Goal: Information Seeking & Learning: Learn about a topic

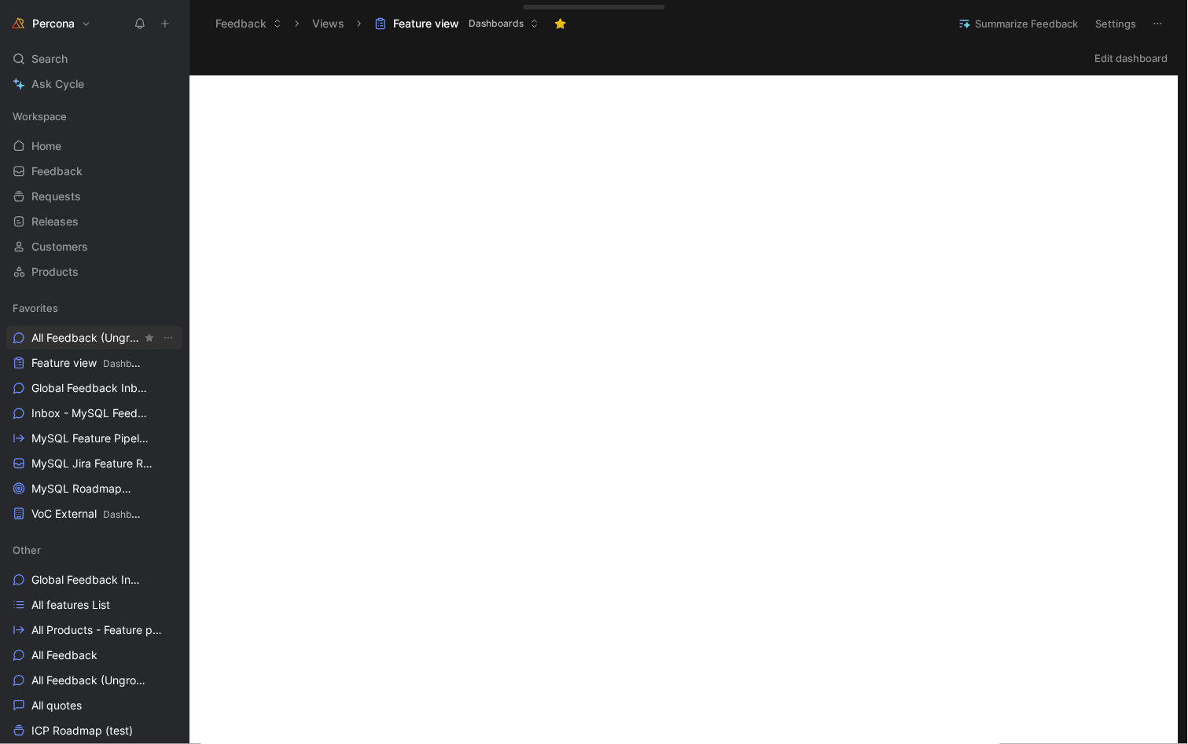
click at [75, 348] on link "All Feedback (Ungrouped) Other" at bounding box center [94, 338] width 176 height 24
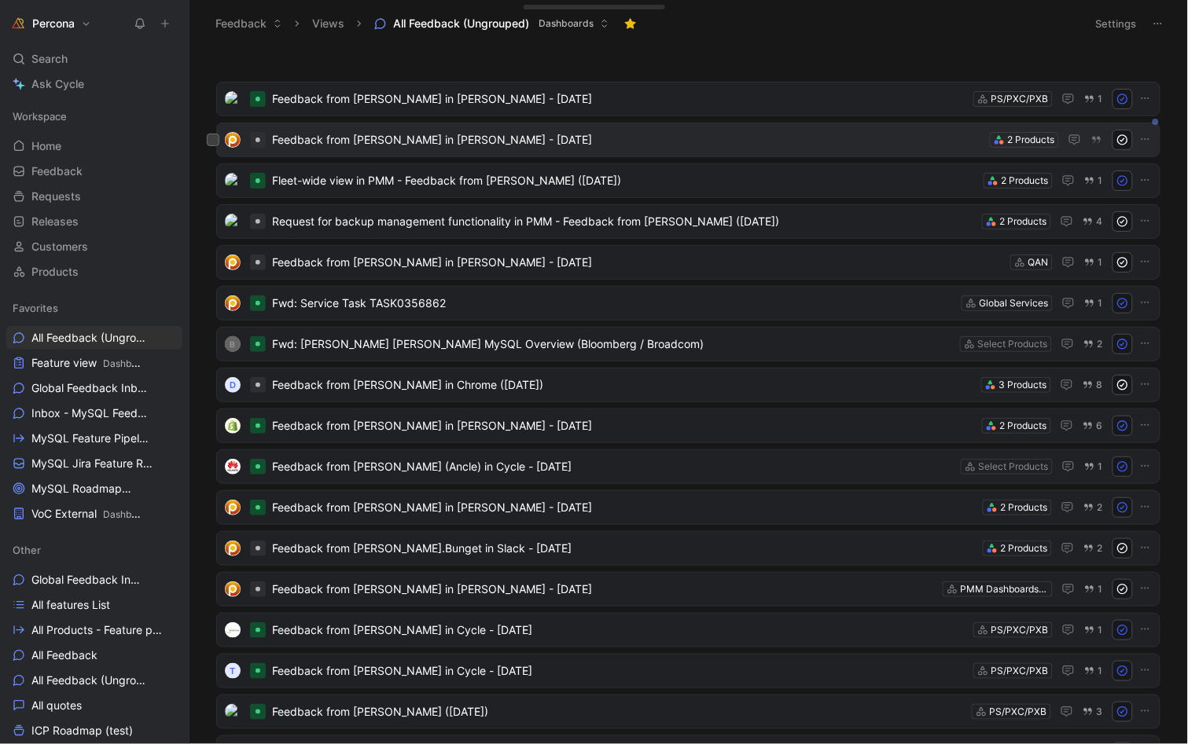
click at [413, 138] on span "Feedback from [PERSON_NAME] in [PERSON_NAME] - [DATE]" at bounding box center [627, 140] width 711 height 19
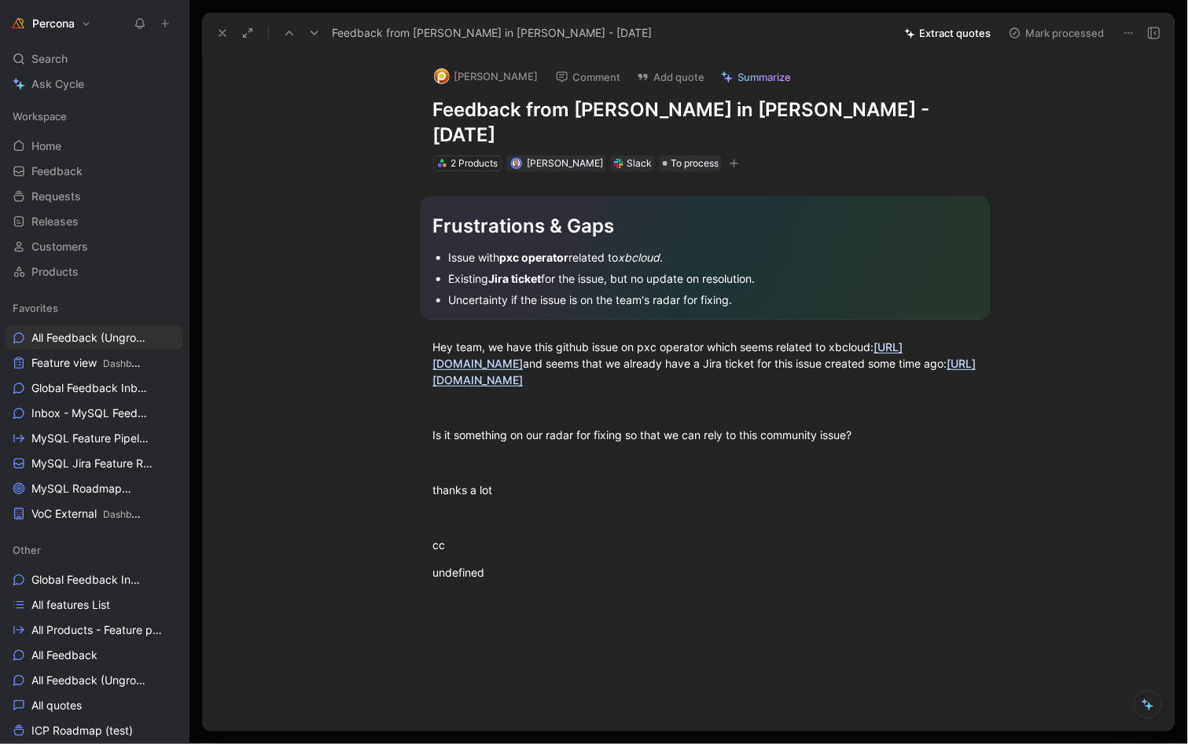
click at [221, 31] on use at bounding box center [222, 33] width 6 height 6
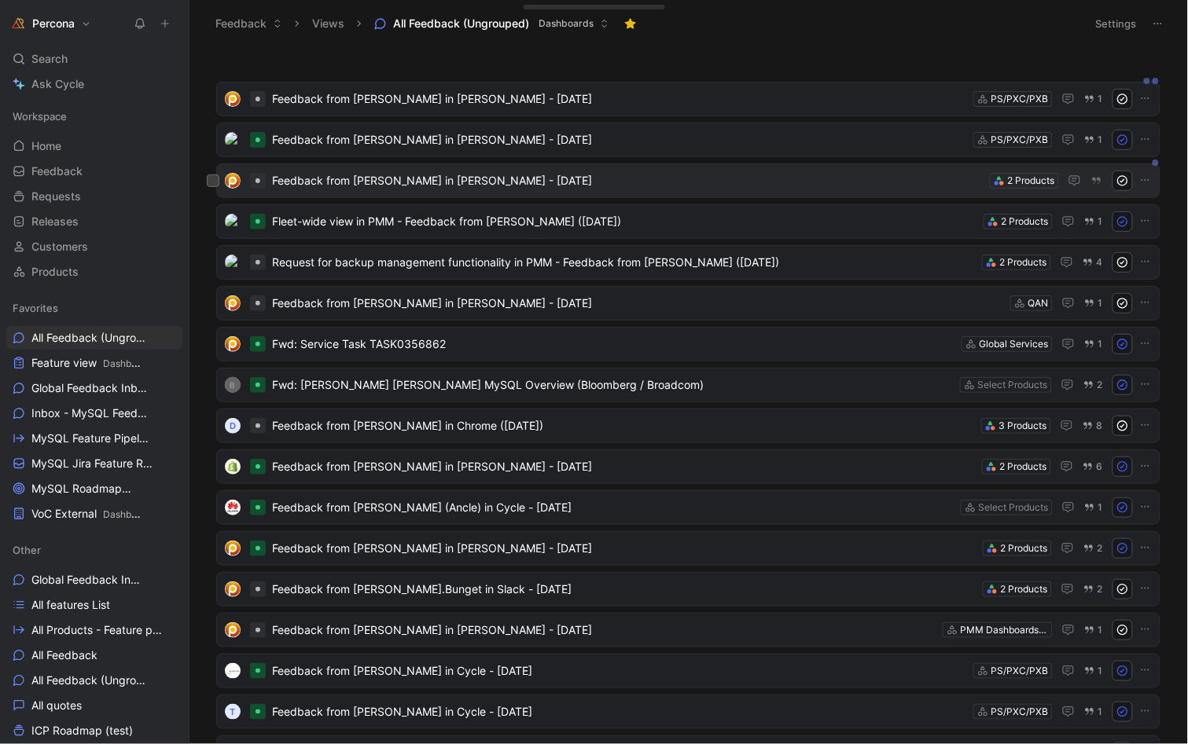
click at [321, 185] on span "Feedback from [PERSON_NAME] in [PERSON_NAME] - [DATE]" at bounding box center [627, 180] width 711 height 19
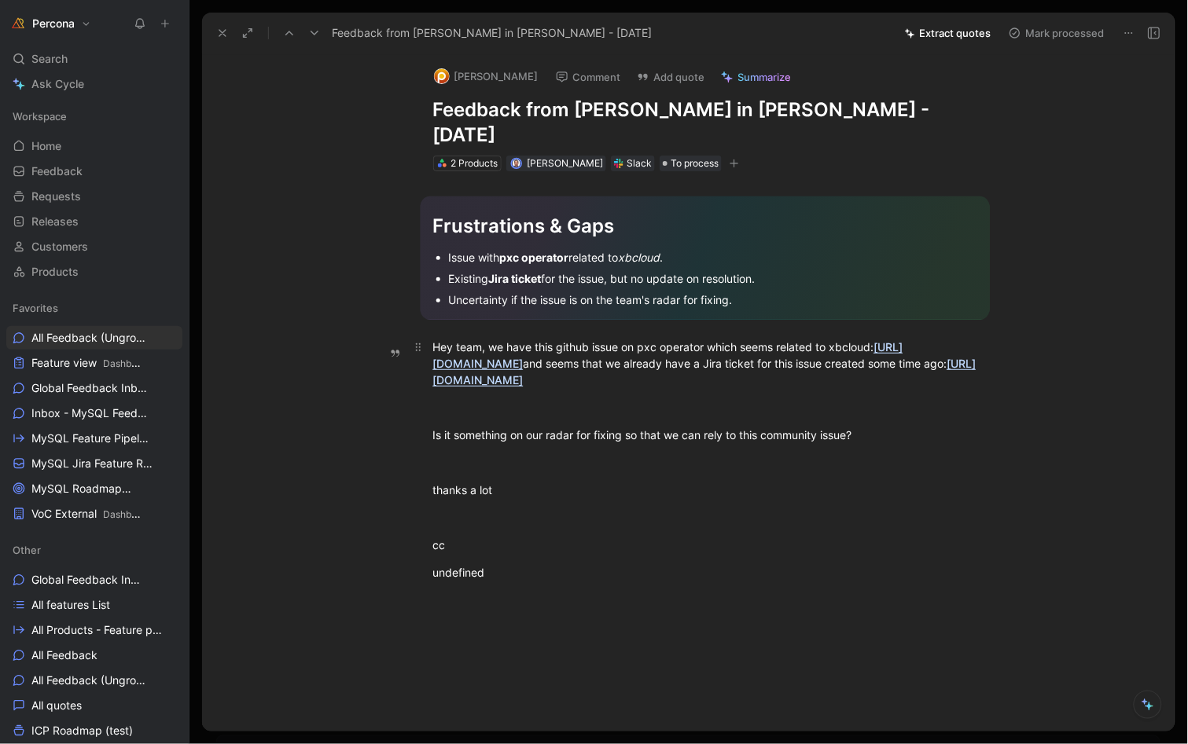
click at [804, 361] on link "[URL][DOMAIN_NAME]" at bounding box center [704, 372] width 543 height 30
click at [557, 542] on div "cc" at bounding box center [705, 545] width 544 height 17
click at [498, 607] on div "Frustrations & Gaps Issue with pxc operator related to xbcloud . Existing Jira …" at bounding box center [704, 398] width 939 height 454
drag, startPoint x: 509, startPoint y: 565, endPoint x: 411, endPoint y: 481, distance: 129.4
click at [411, 481] on div "Frustrations & Gaps Issue with pxc operator related to xbcloud . Existing Jira …" at bounding box center [704, 398] width 939 height 454
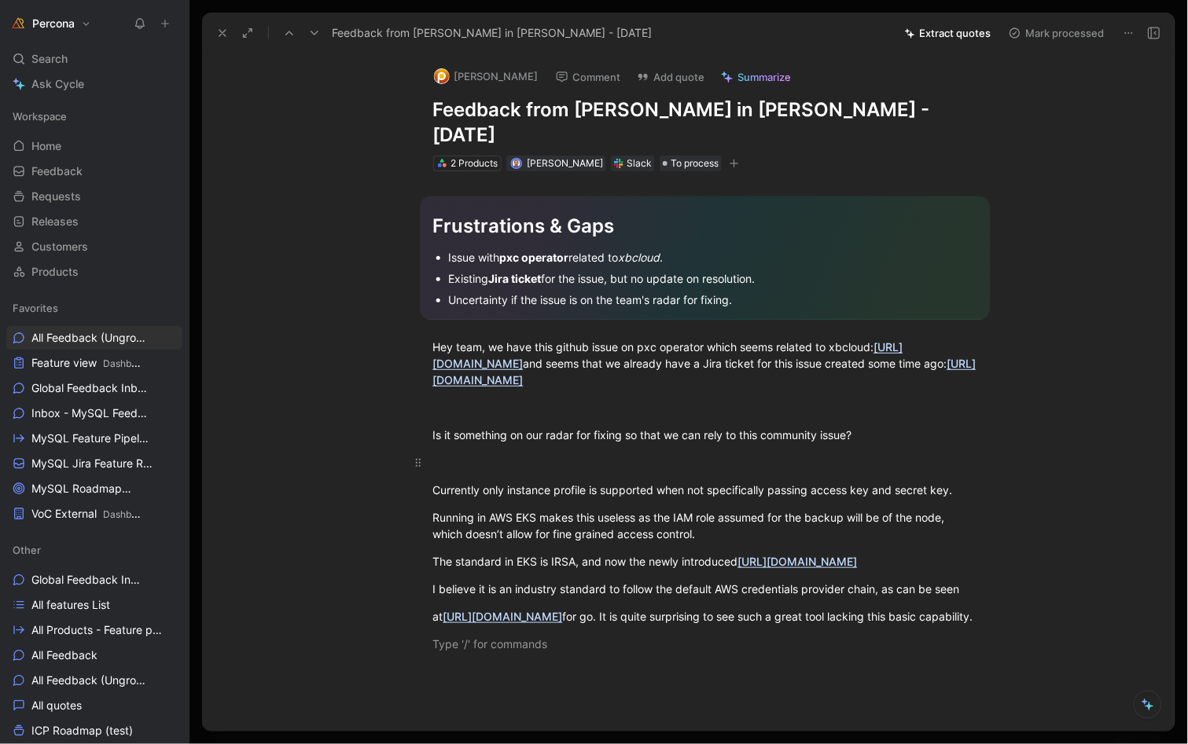
click at [568, 461] on div at bounding box center [705, 462] width 544 height 17
click at [1092, 128] on div "[PERSON_NAME] Comment Add quote Summarize Feedback from [PERSON_NAME] in [PERSO…" at bounding box center [688, 392] width 972 height 678
click at [951, 23] on button "Extract quotes" at bounding box center [948, 33] width 101 height 22
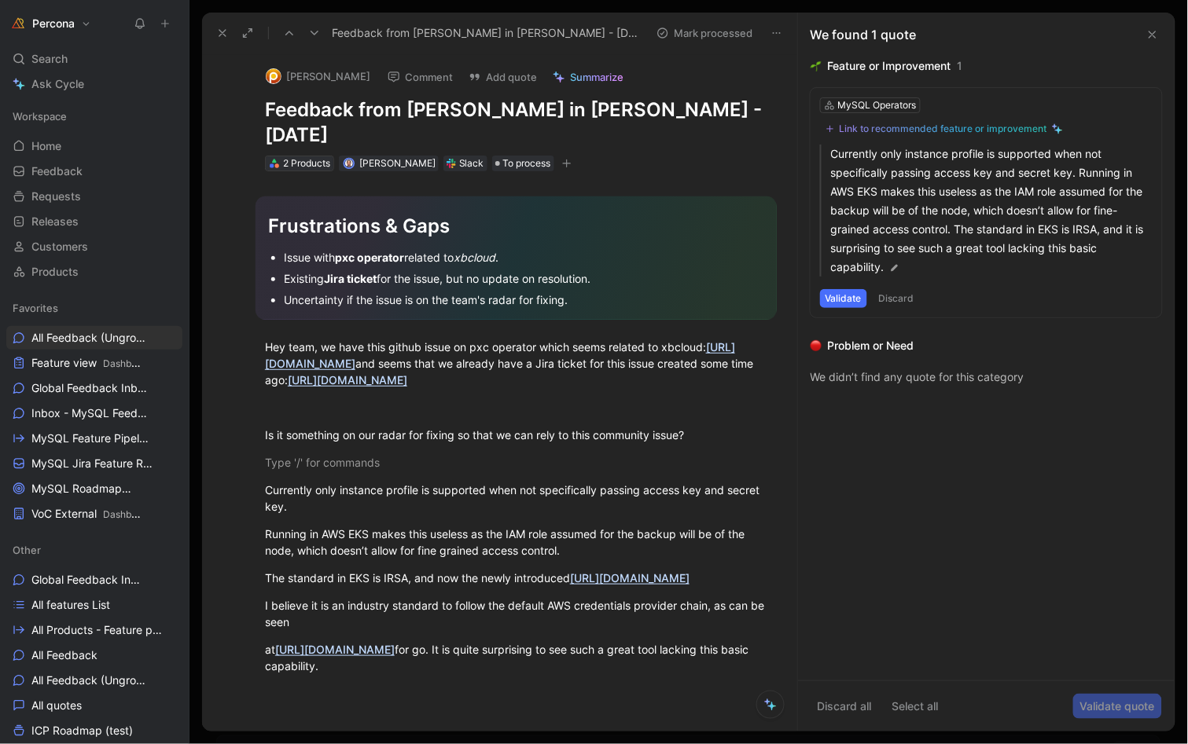
click at [298, 161] on div "2 Products" at bounding box center [306, 164] width 47 height 16
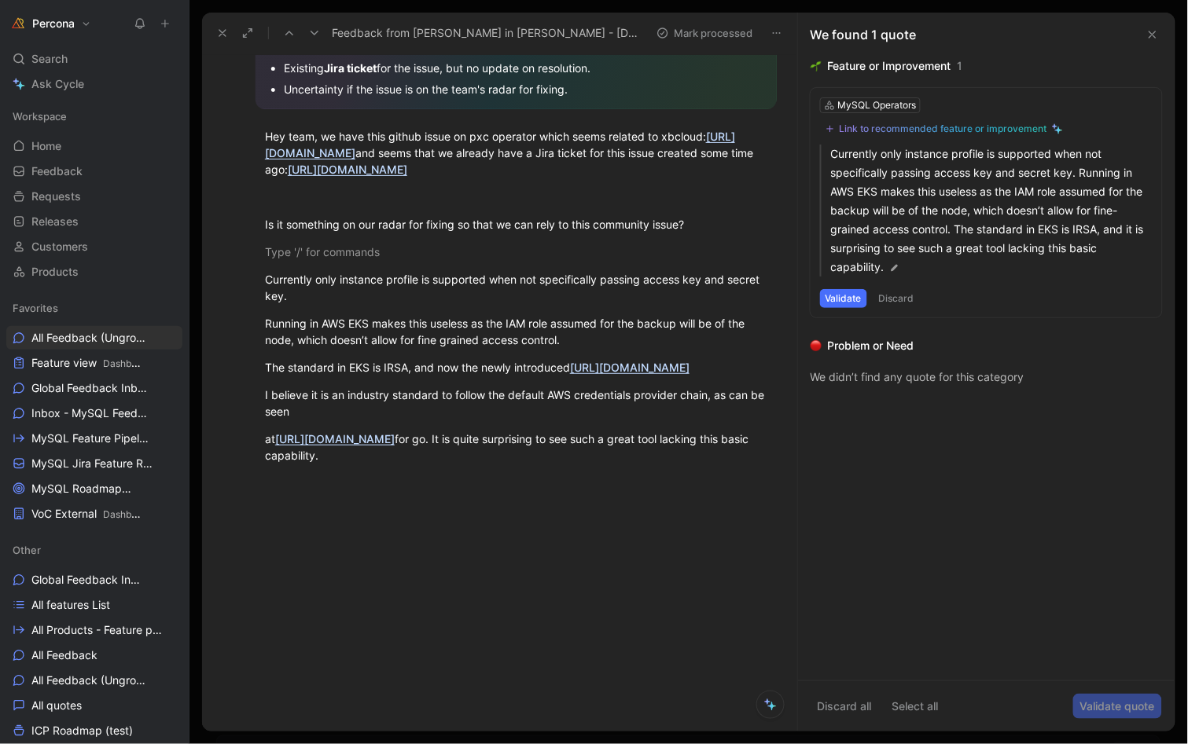
scroll to position [236, 0]
click at [867, 98] on div "MySQL Operators" at bounding box center [877, 105] width 79 height 16
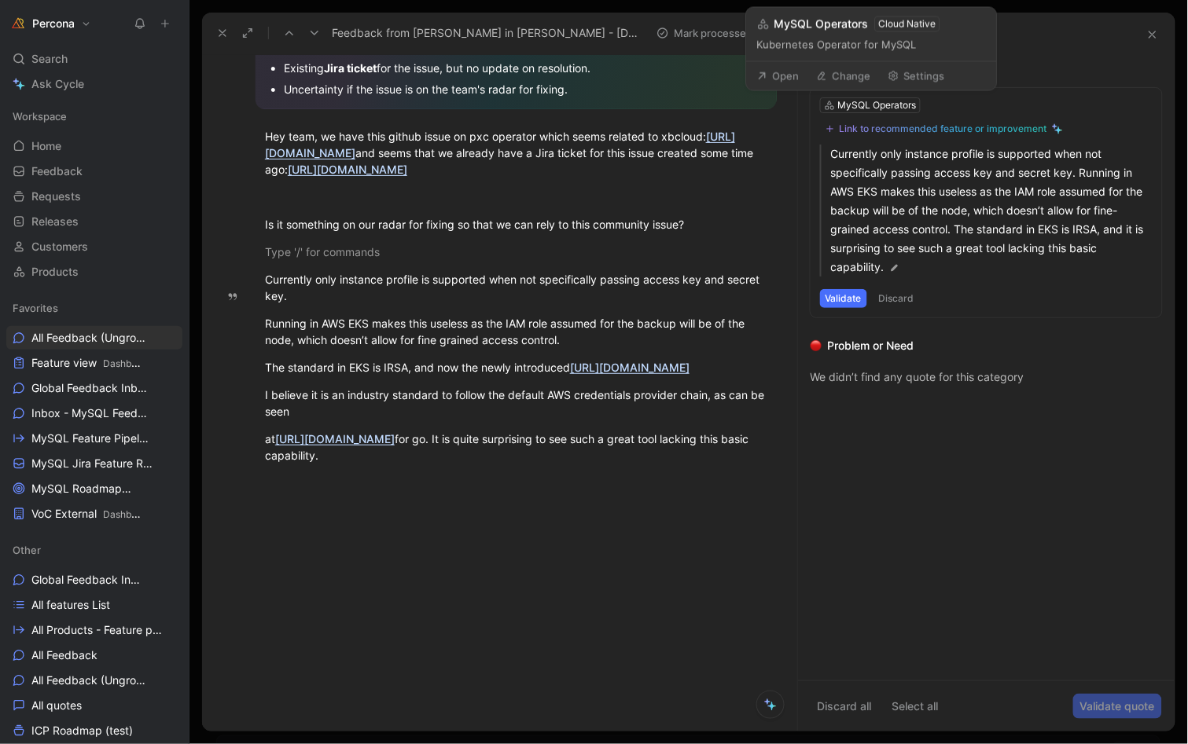
click at [846, 77] on button "Change" at bounding box center [844, 76] width 68 height 22
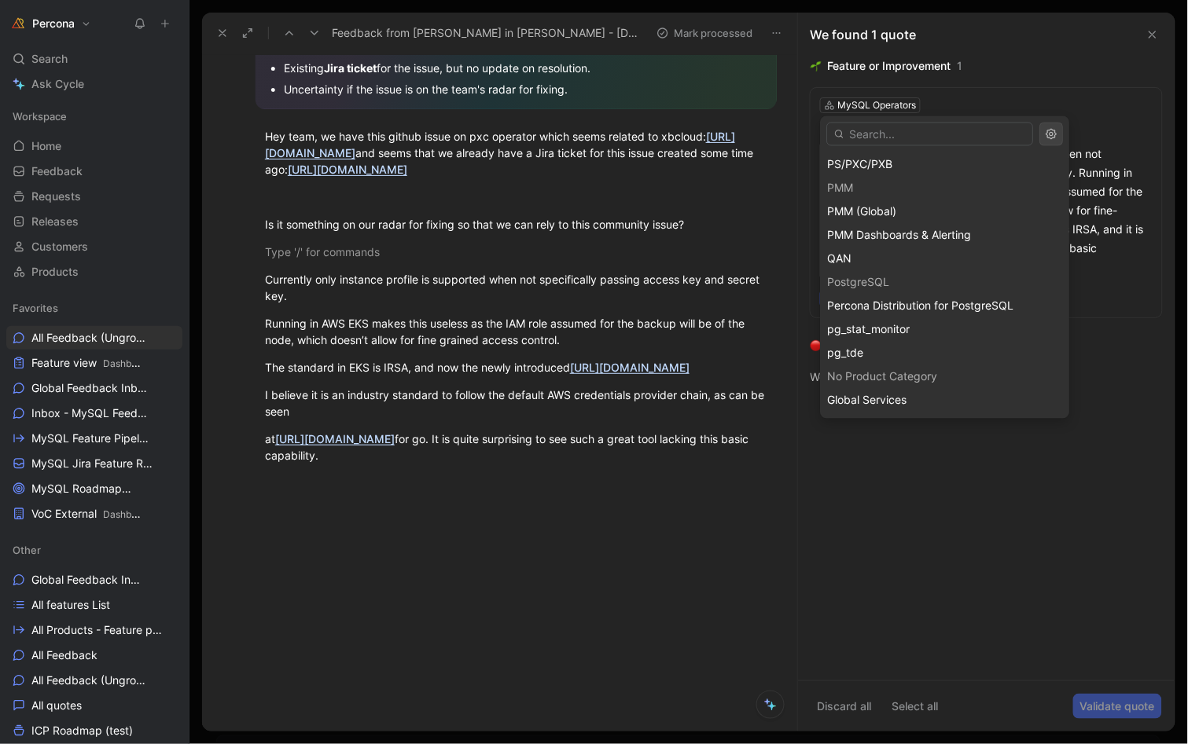
scroll to position [330, 0]
click at [888, 159] on span "PS/PXC/PXB" at bounding box center [860, 164] width 65 height 13
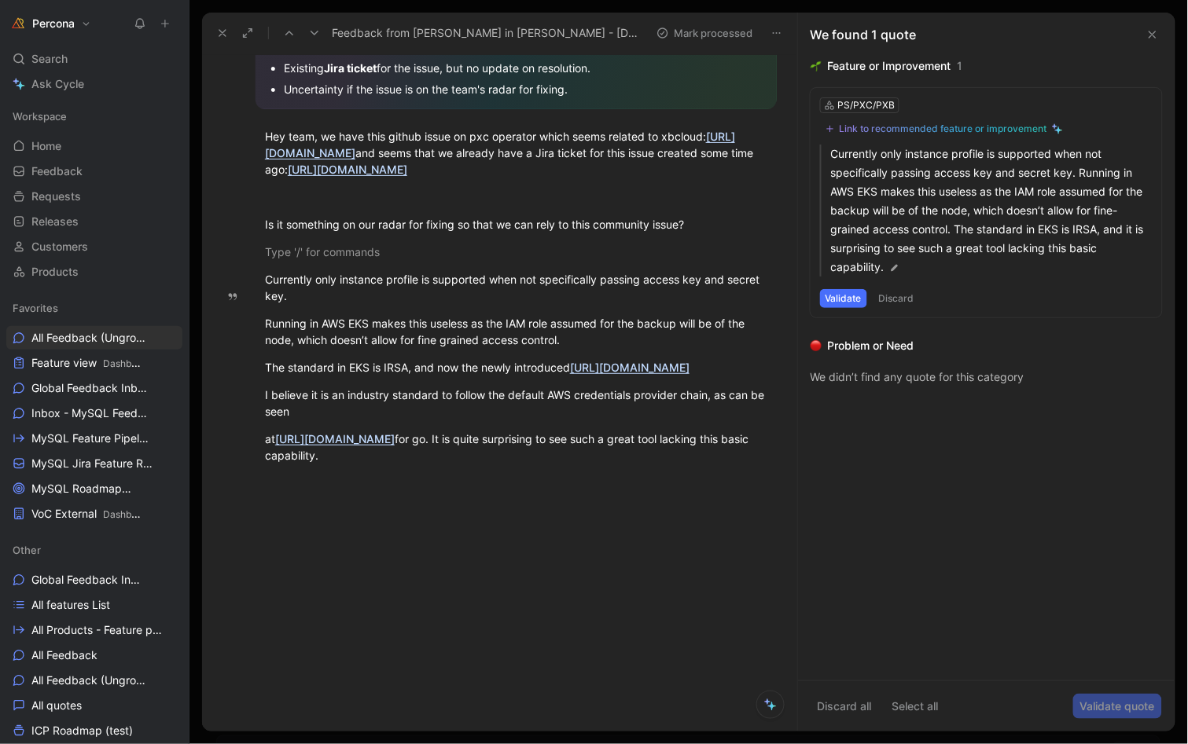
click at [965, 125] on div "Link to recommended feature or improvement" at bounding box center [944, 129] width 208 height 13
click at [899, 297] on button "Discard" at bounding box center [896, 298] width 46 height 19
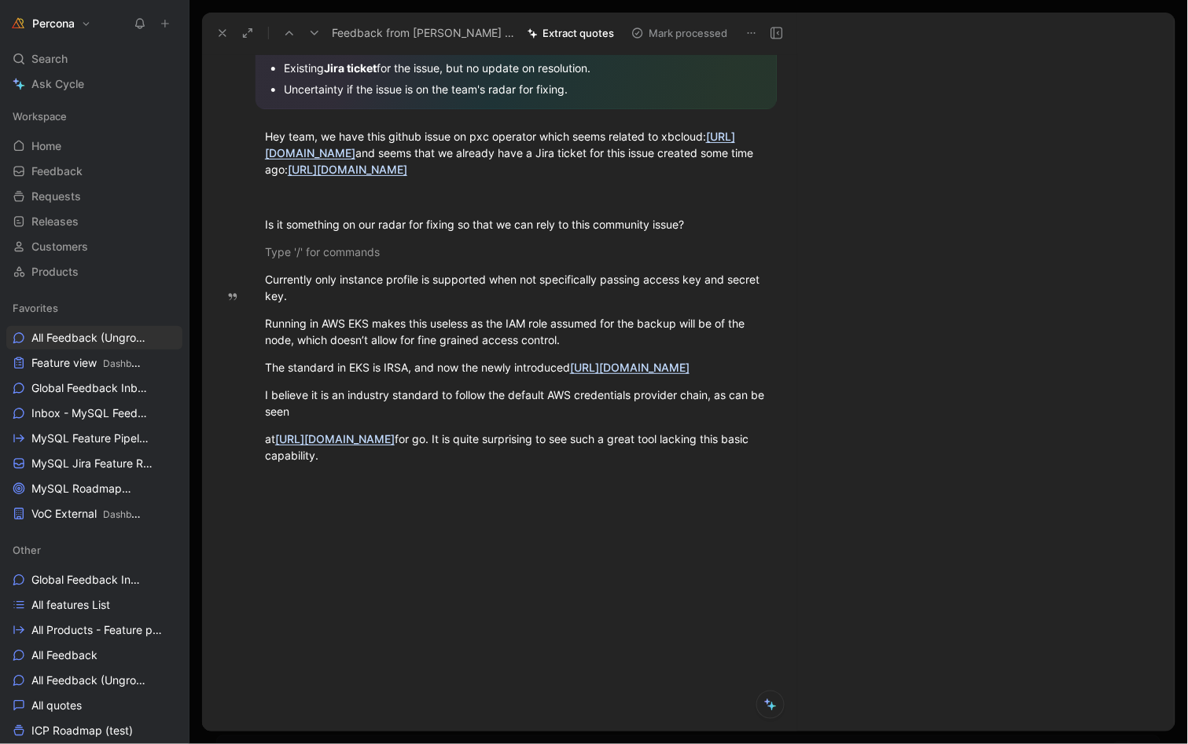
scroll to position [179, 0]
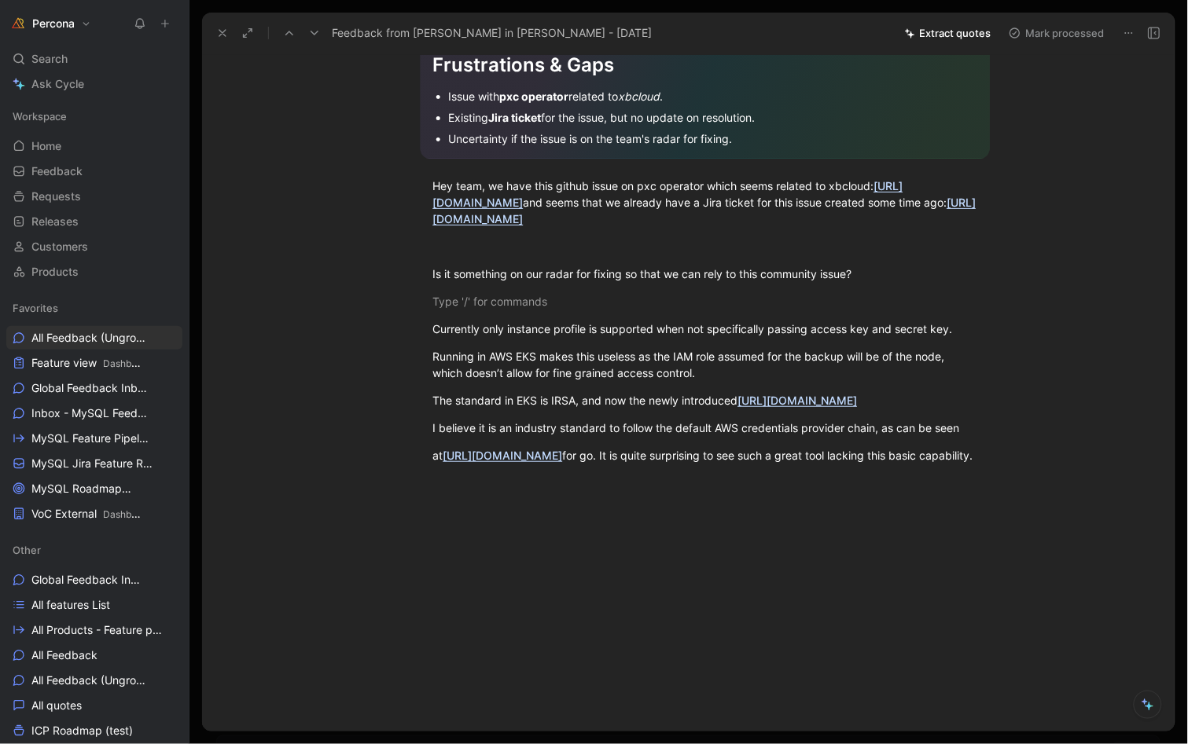
click at [216, 33] on icon at bounding box center [222, 33] width 13 height 13
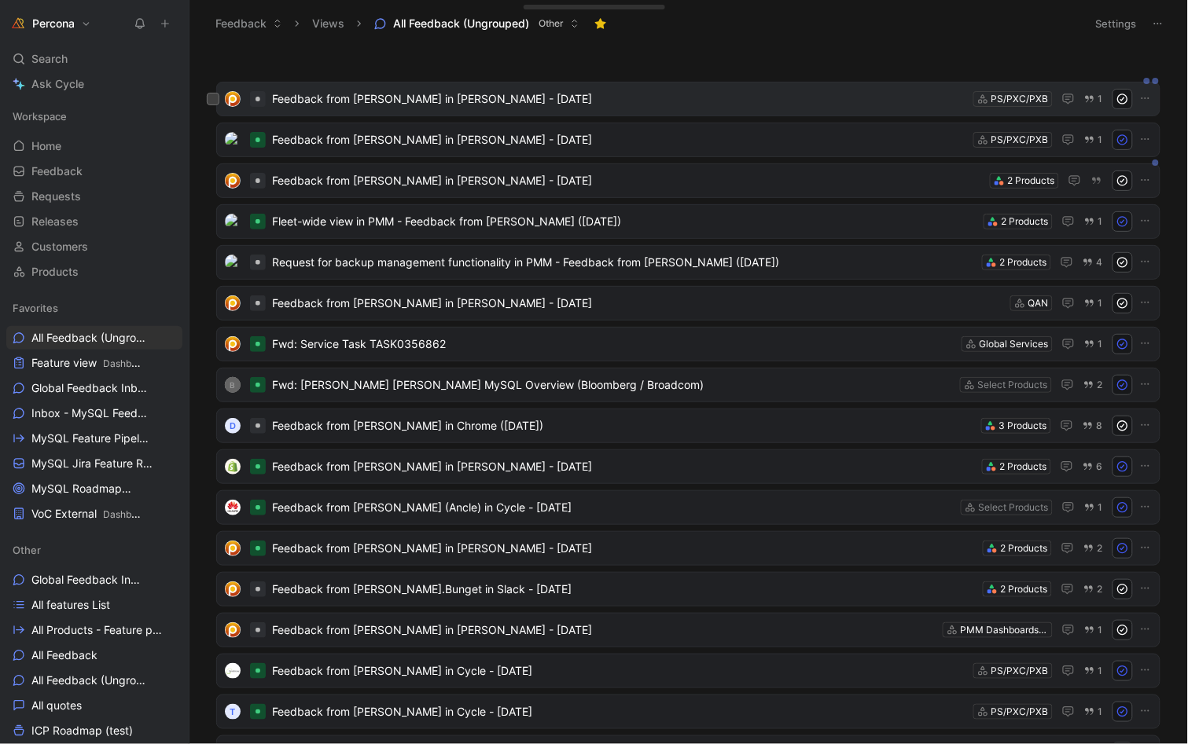
click at [392, 97] on span "Feedback from [PERSON_NAME] in [PERSON_NAME] - [DATE]" at bounding box center [619, 99] width 695 height 19
